Goal: Communication & Community: Answer question/provide support

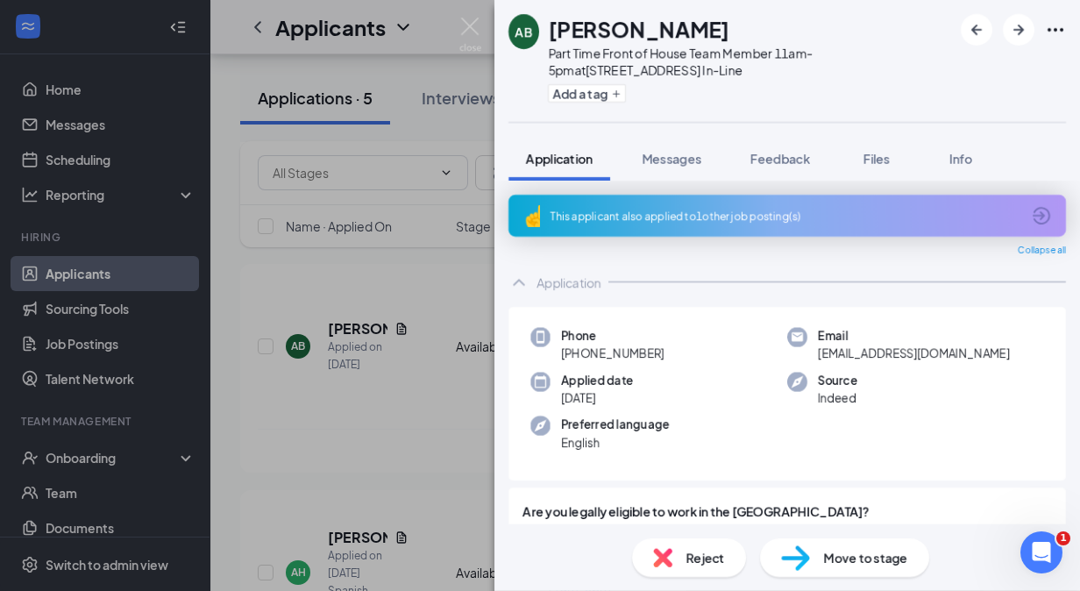
scroll to position [1688, 0]
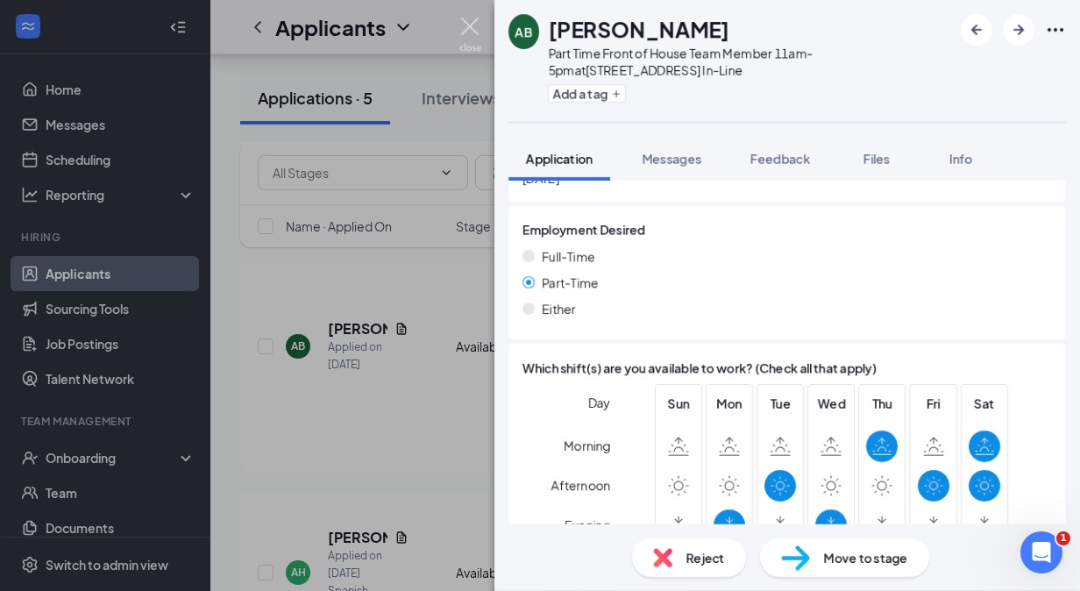
click at [465, 26] on img at bounding box center [470, 35] width 22 height 34
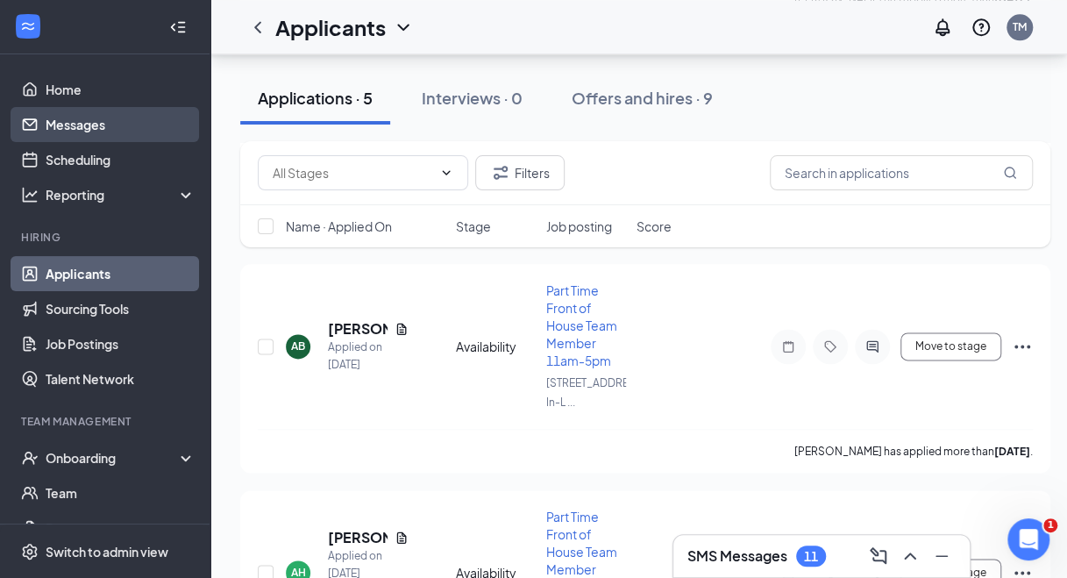
click at [98, 123] on link "Messages" at bounding box center [121, 124] width 150 height 35
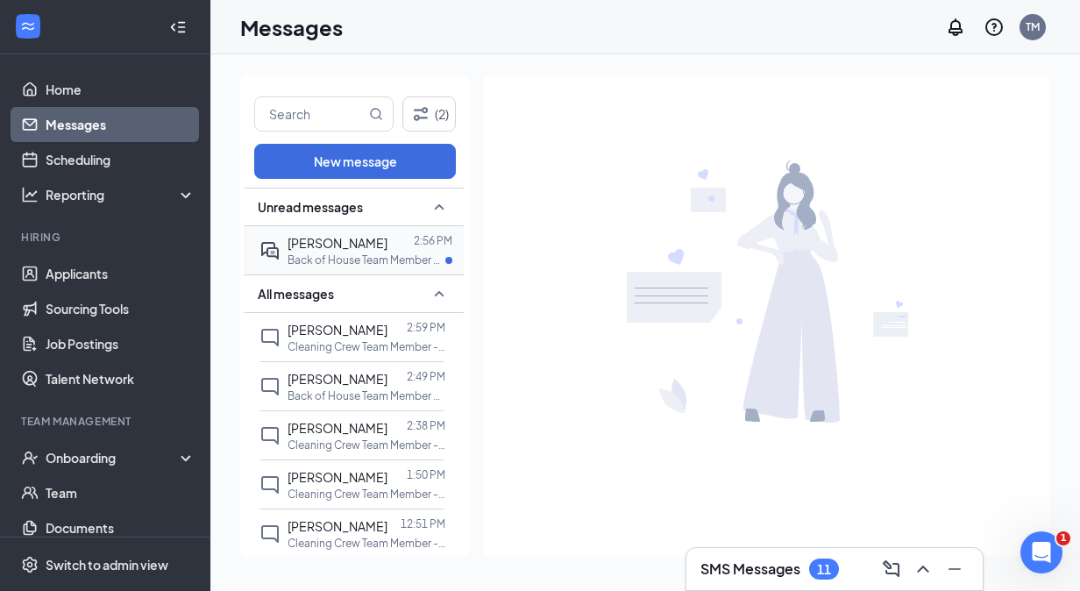
click at [307, 252] on p "Back of House Team Member at [STREET_ADDRESS] In-Line" at bounding box center [367, 259] width 158 height 15
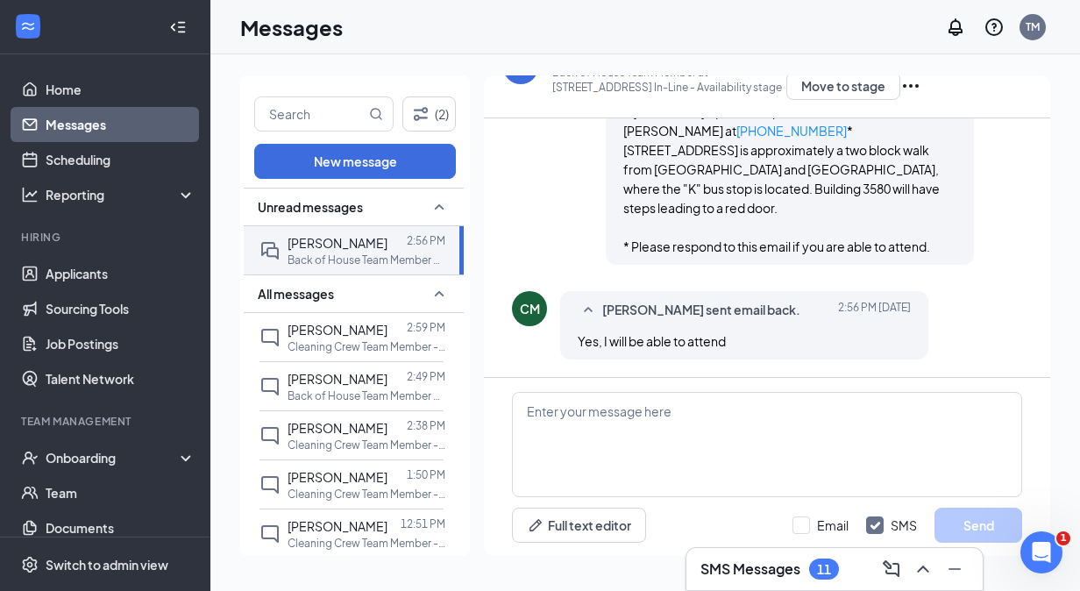
scroll to position [1913, 0]
click at [776, 428] on textarea at bounding box center [767, 444] width 510 height 105
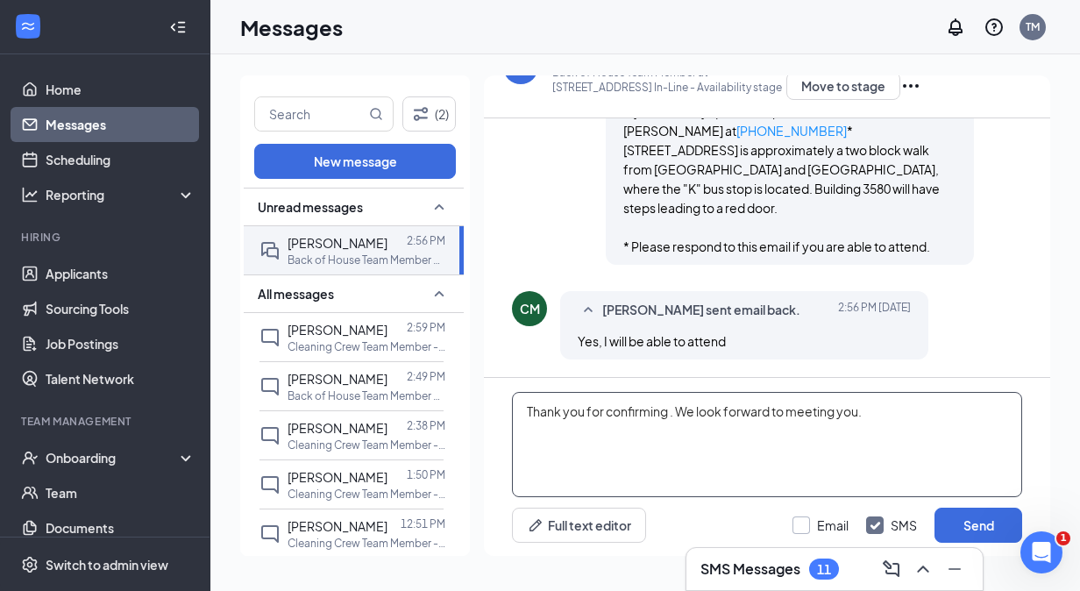
type textarea "Thank you for confirming . We look forward to meeting you."
click at [799, 521] on input "Email" at bounding box center [820, 525] width 56 height 18
checkbox input "true"
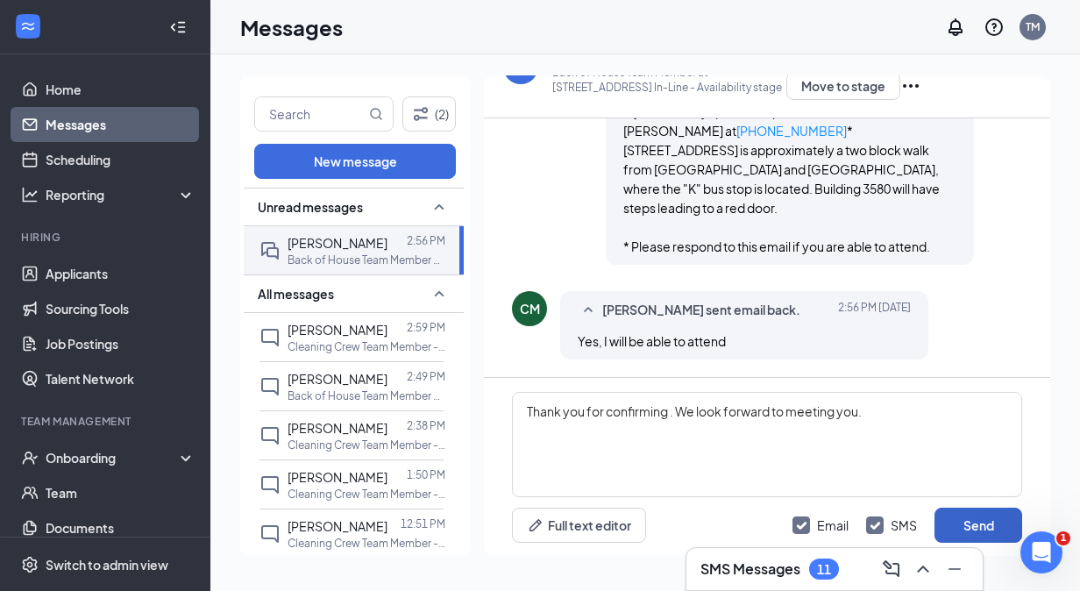
click at [1003, 529] on button "Send" at bounding box center [978, 525] width 88 height 35
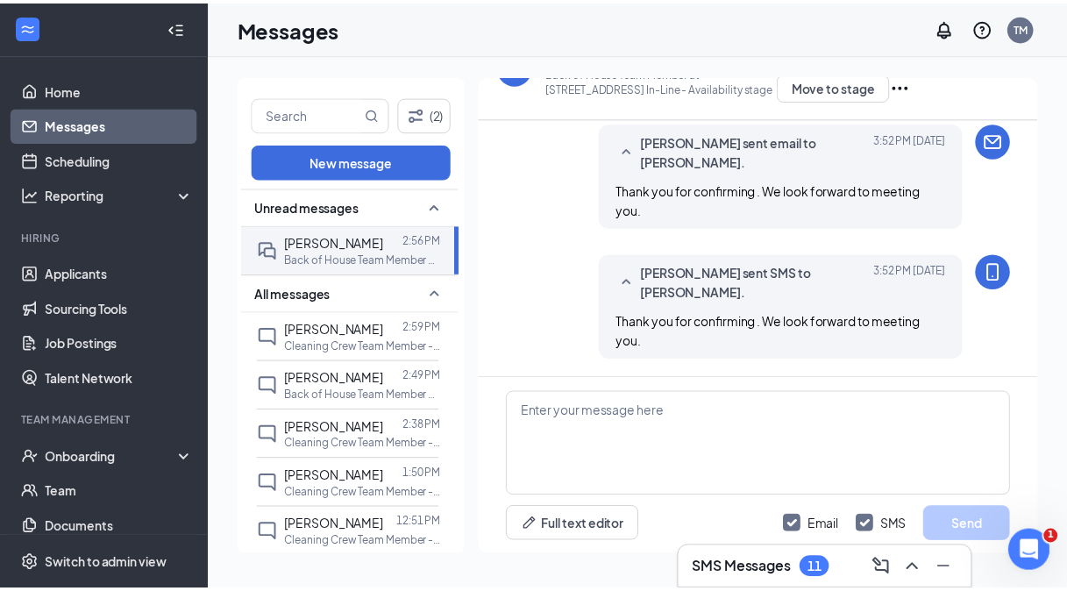
scroll to position [2176, 0]
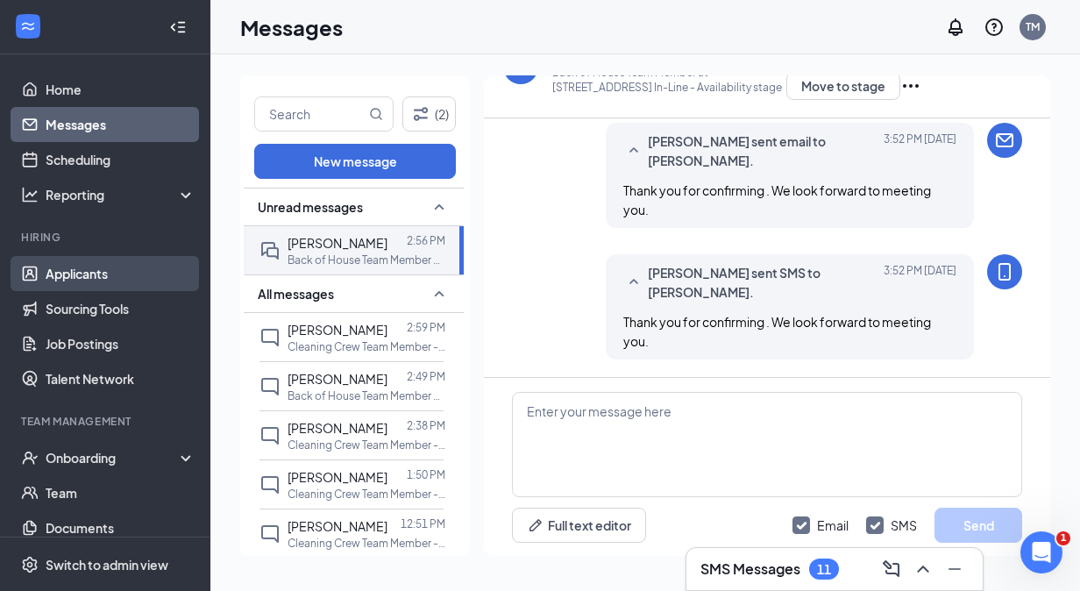
click at [53, 279] on link "Applicants" at bounding box center [121, 273] width 150 height 35
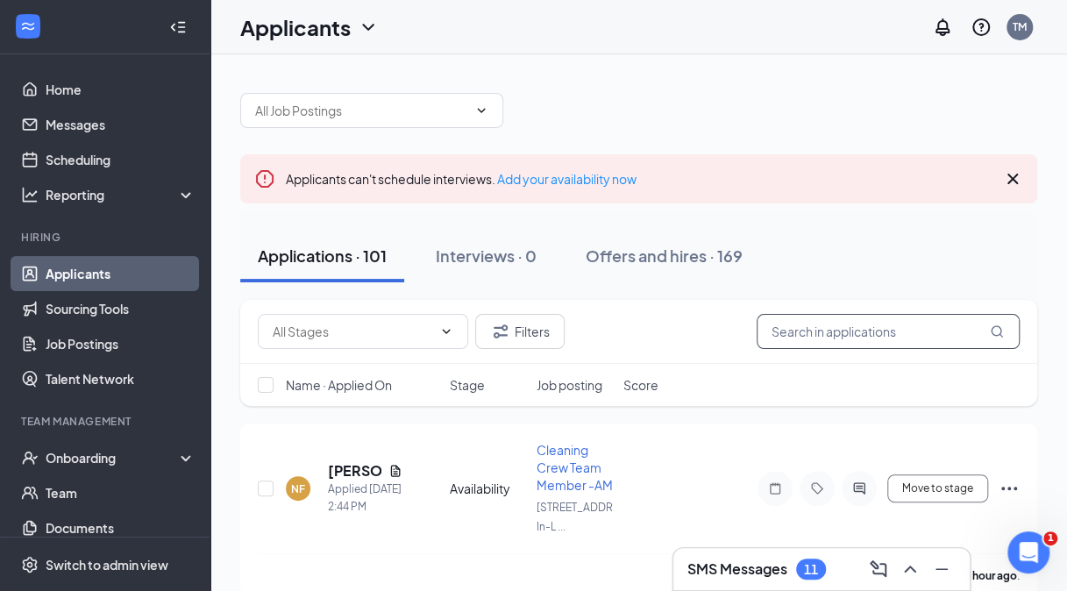
click at [847, 335] on input "text" at bounding box center [887, 331] width 263 height 35
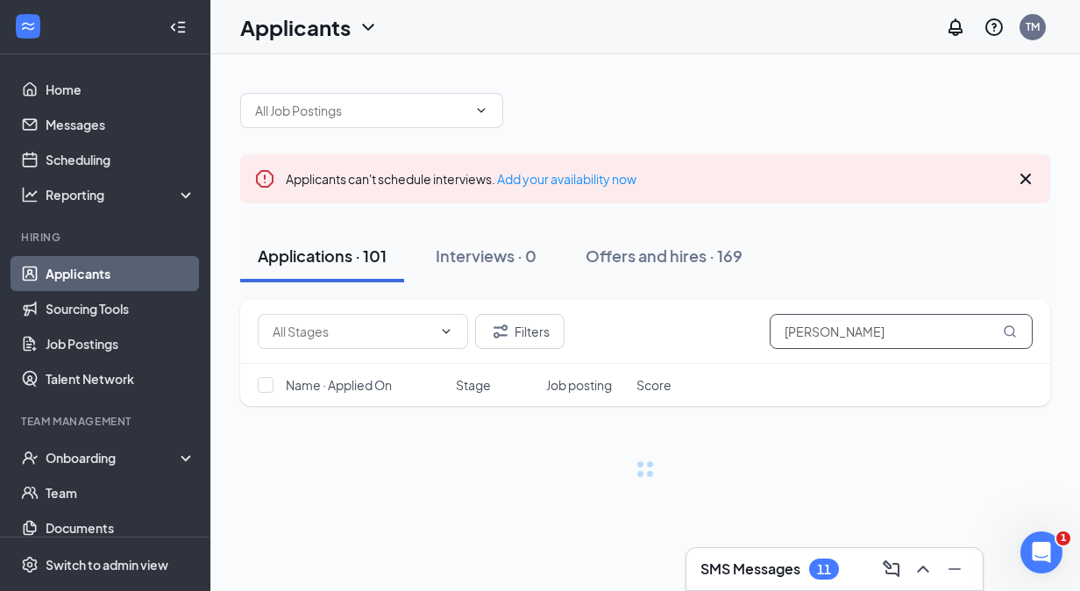
type input "[PERSON_NAME]"
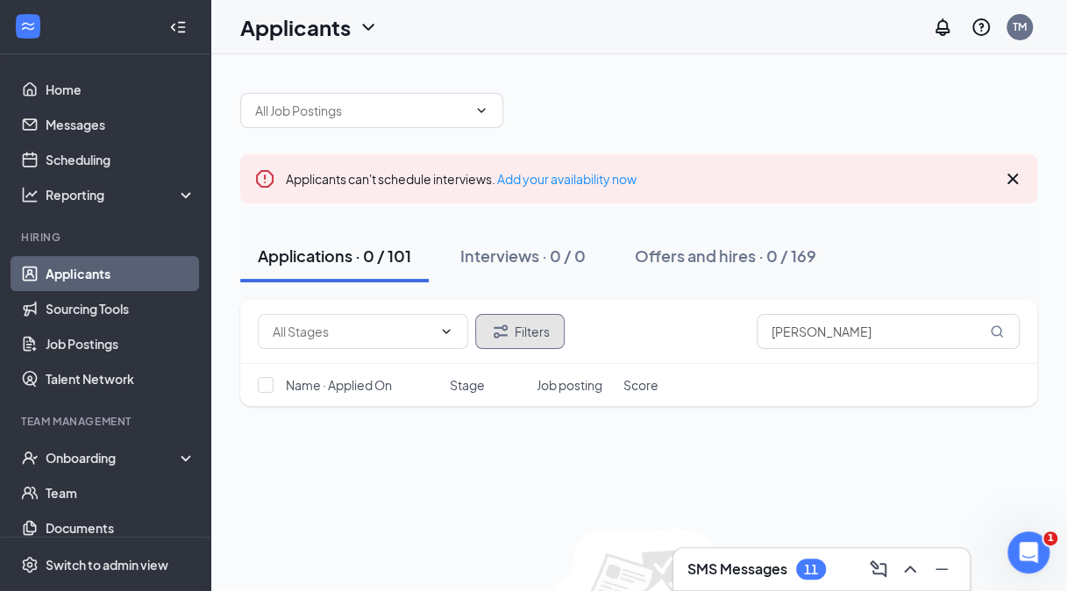
click at [521, 333] on button "Filters" at bounding box center [519, 331] width 89 height 35
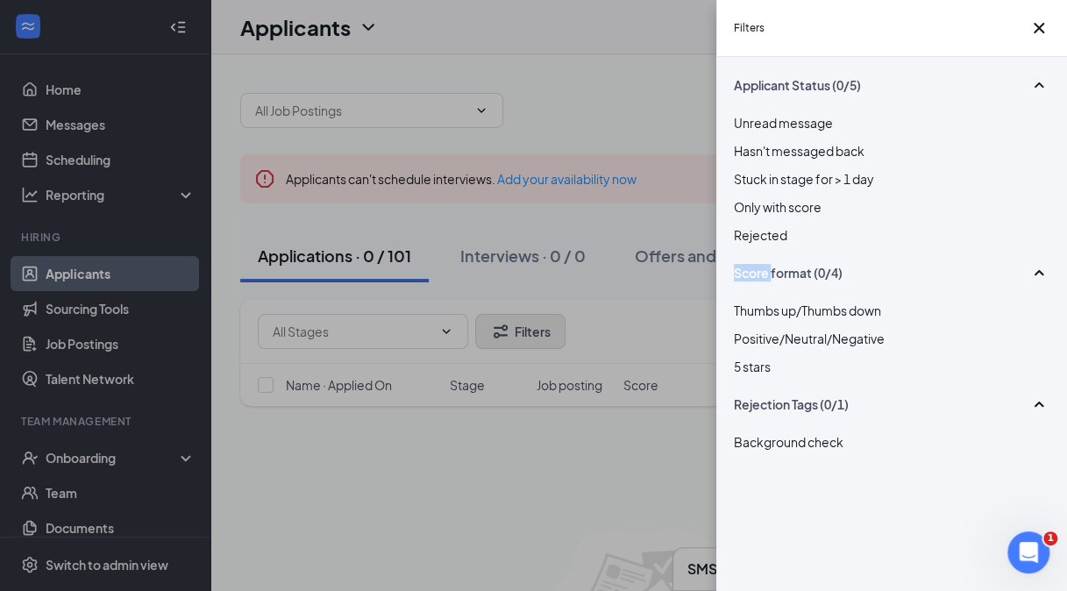
click at [521, 333] on div "Filters Applicant Status (0/5) Unread message Hasn't messaged back Stuck in sta…" at bounding box center [533, 295] width 1067 height 591
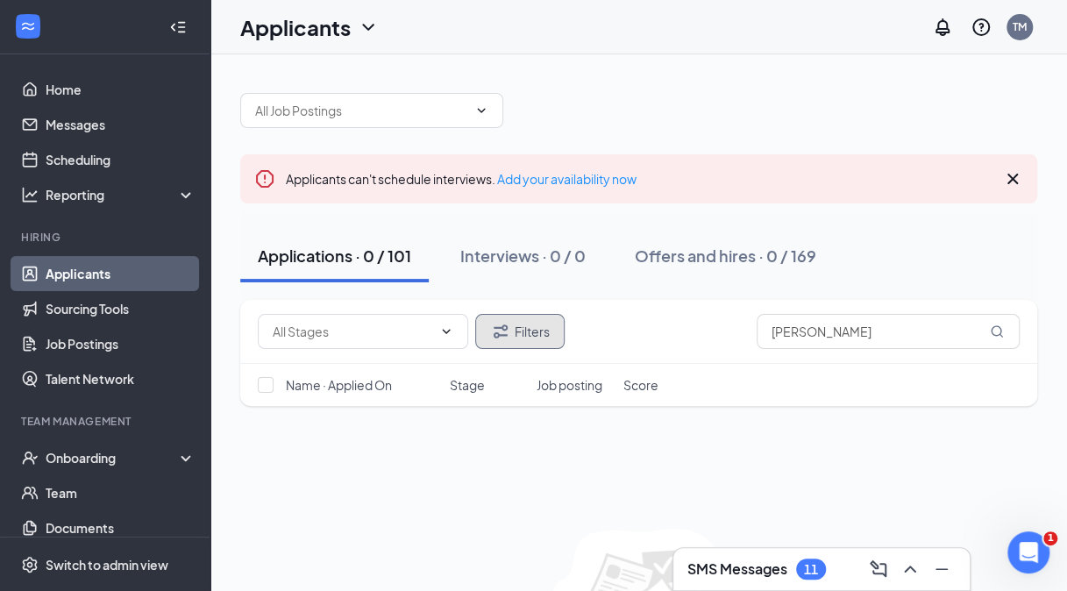
drag, startPoint x: 521, startPoint y: 333, endPoint x: 491, endPoint y: 330, distance: 29.9
click at [491, 330] on icon "Filter" at bounding box center [500, 331] width 21 height 21
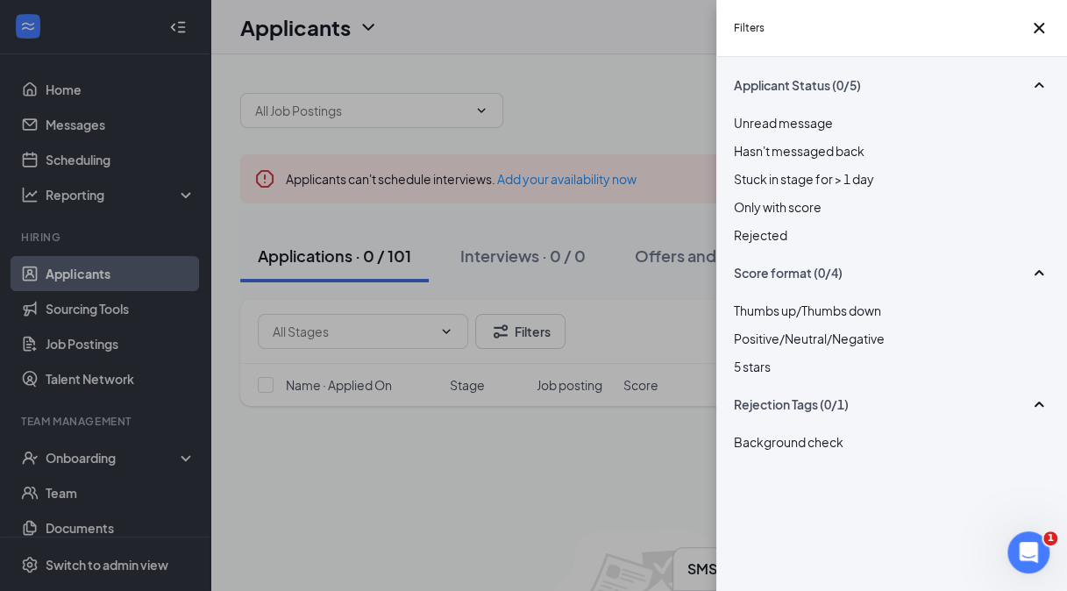
click at [771, 245] on div "Rejected" at bounding box center [892, 234] width 316 height 19
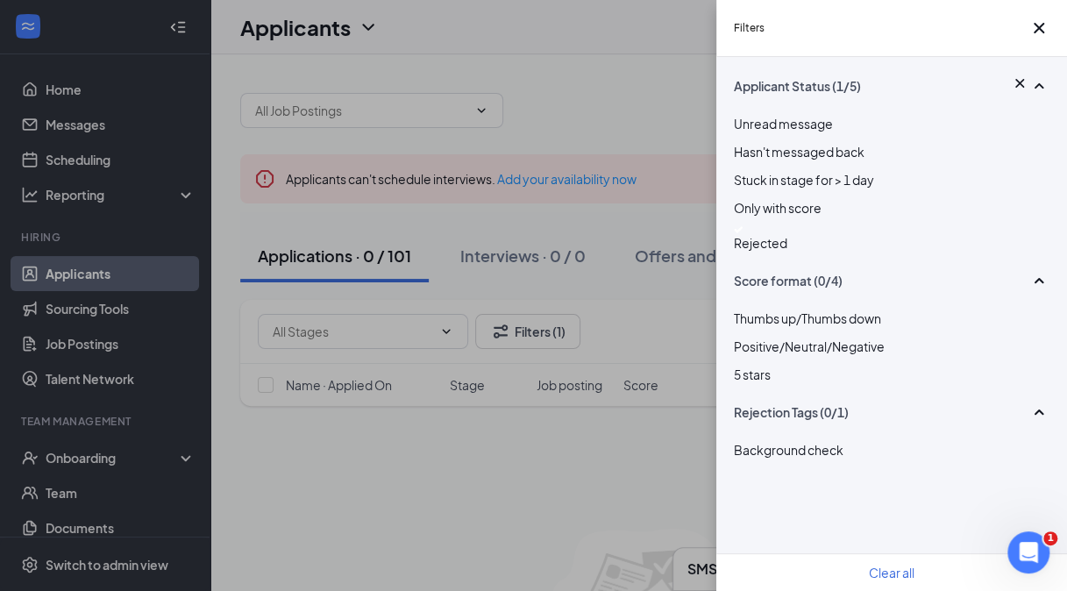
click at [540, 487] on div "Filters Applicant Status (1/5) Unread message Hasn't messaged back Stuck in sta…" at bounding box center [533, 295] width 1067 height 591
click at [1034, 22] on button "button" at bounding box center [1038, 28] width 21 height 21
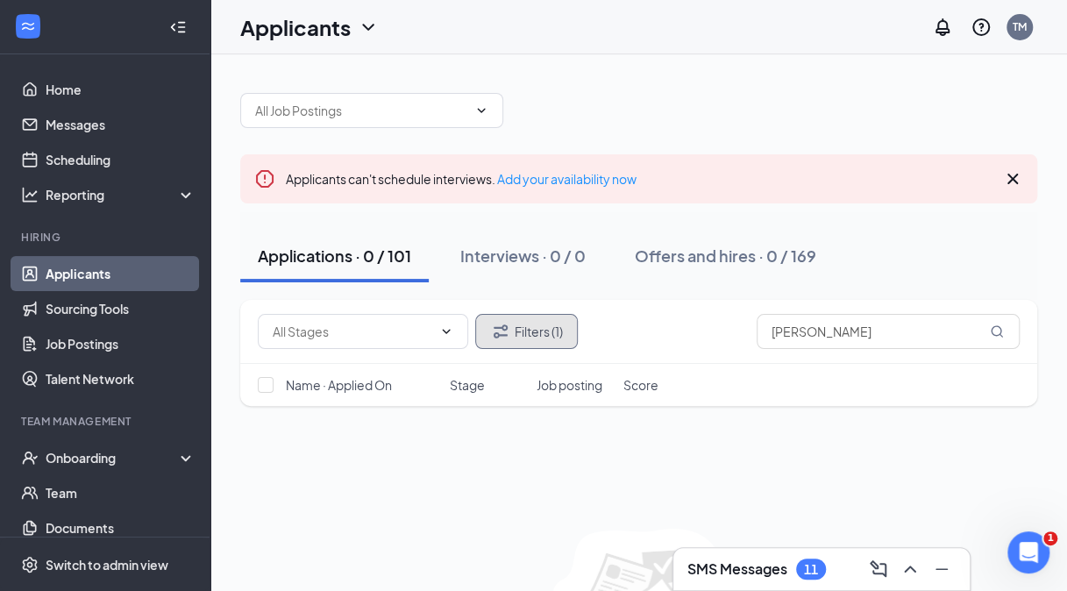
click at [550, 331] on button "Filters (1)" at bounding box center [526, 331] width 103 height 35
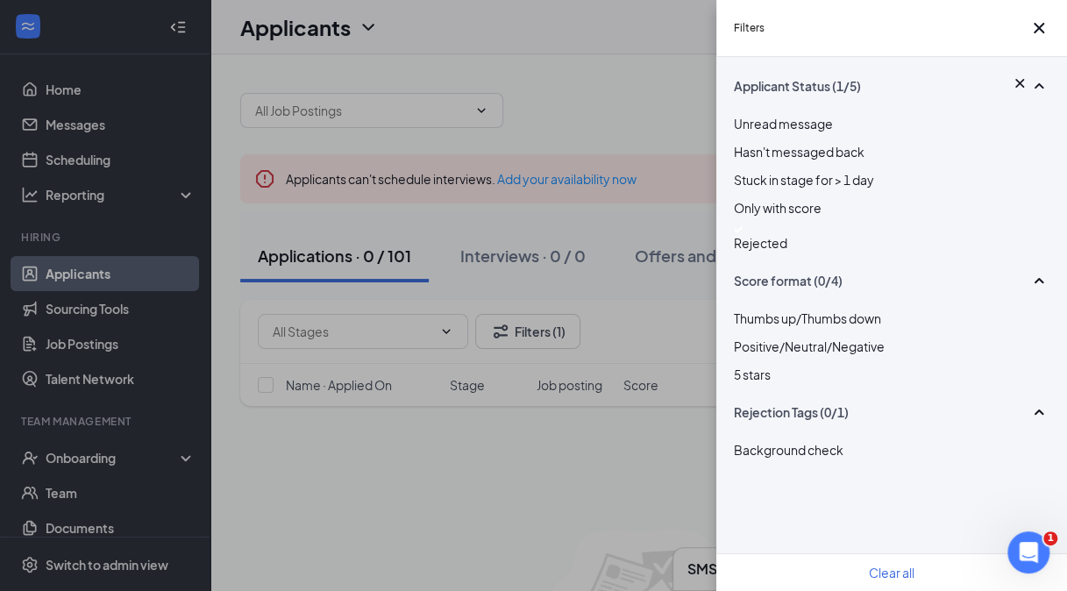
click at [767, 251] on span "Rejected" at bounding box center [760, 243] width 53 height 16
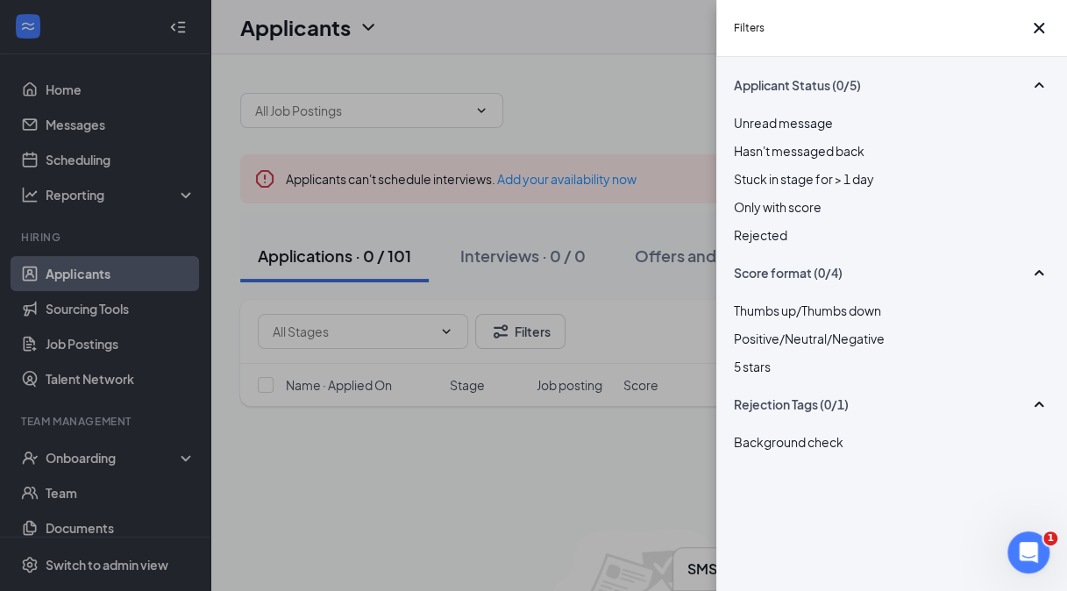
click at [56, 111] on div "Filters Applicant Status (0/5) Unread message Hasn't messaged back Stuck in sta…" at bounding box center [533, 295] width 1067 height 591
click at [1033, 33] on icon "Cross" at bounding box center [1038, 28] width 11 height 11
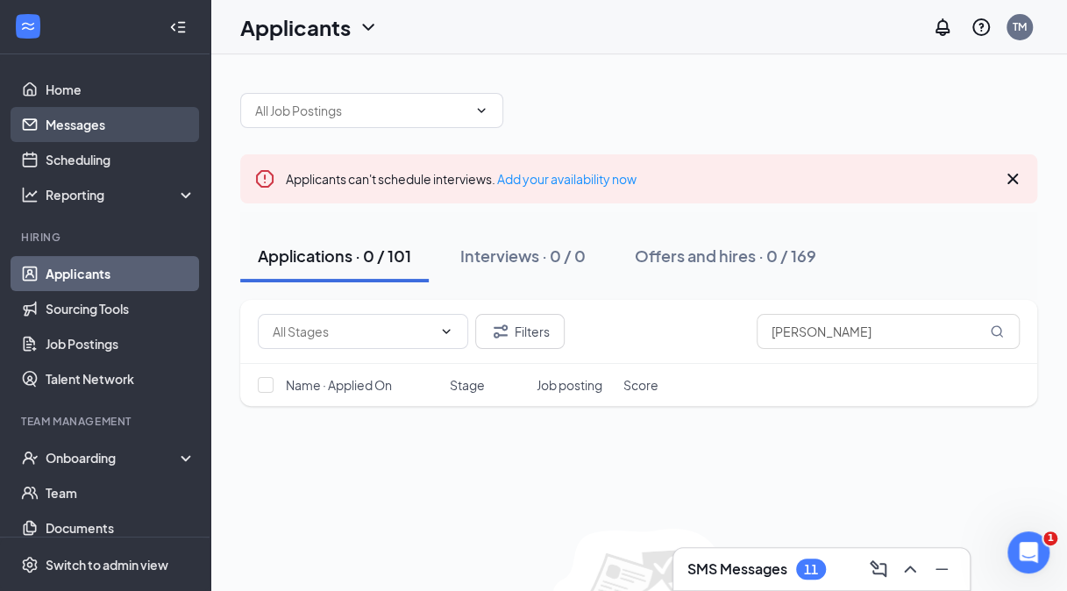
click at [64, 110] on link "Messages" at bounding box center [121, 124] width 150 height 35
